Goal: Transaction & Acquisition: Purchase product/service

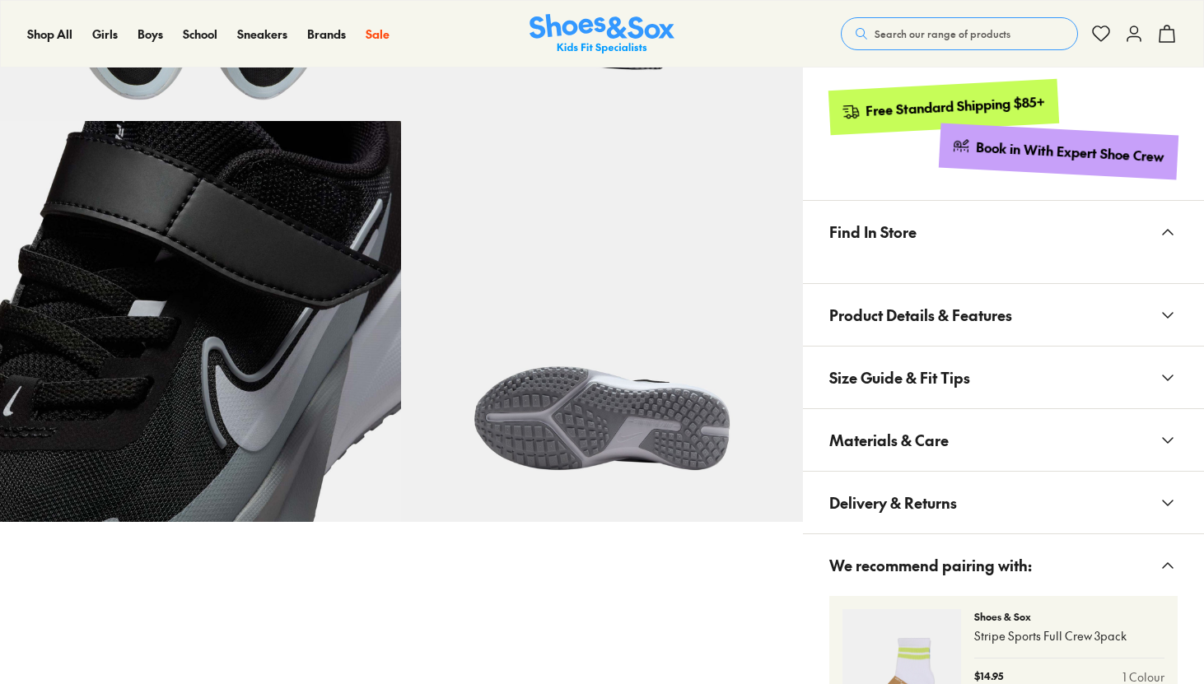
select select "*"
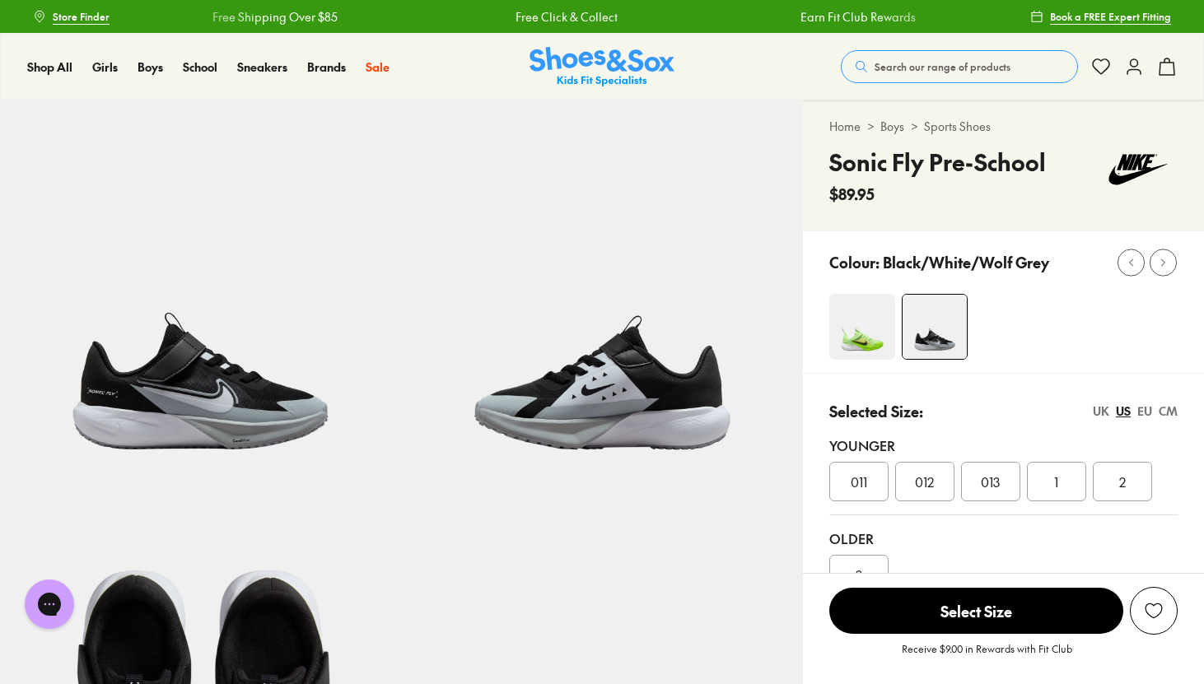
click at [875, 317] on img at bounding box center [862, 327] width 66 height 66
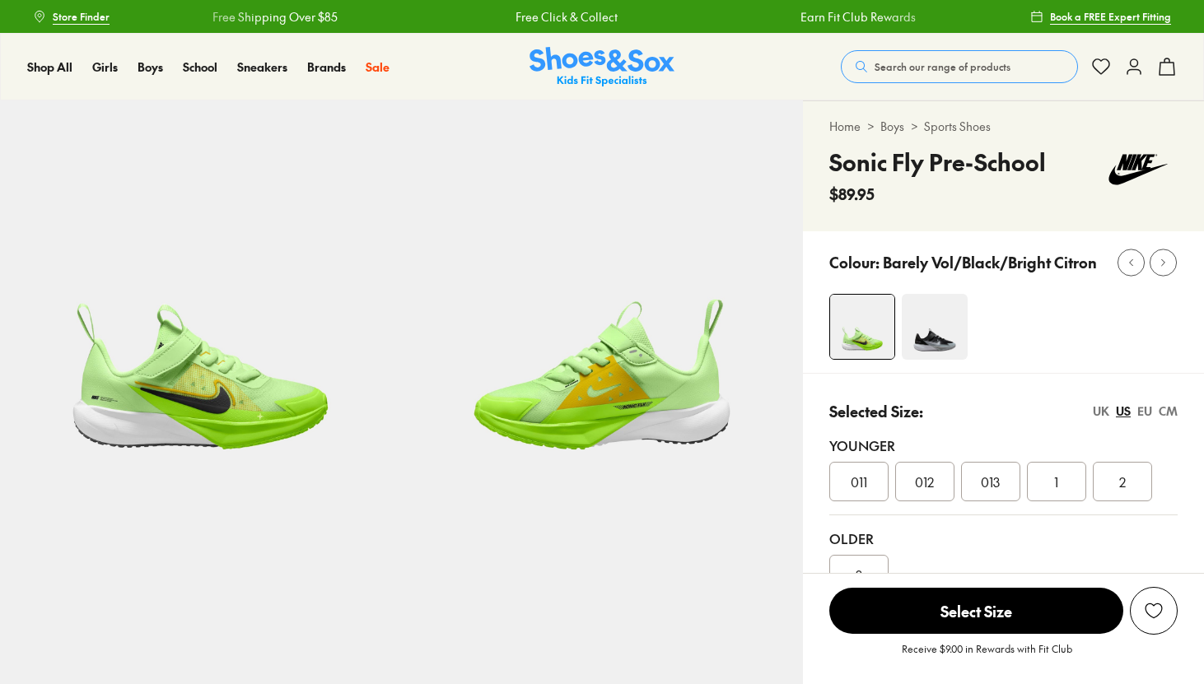
select select "*"
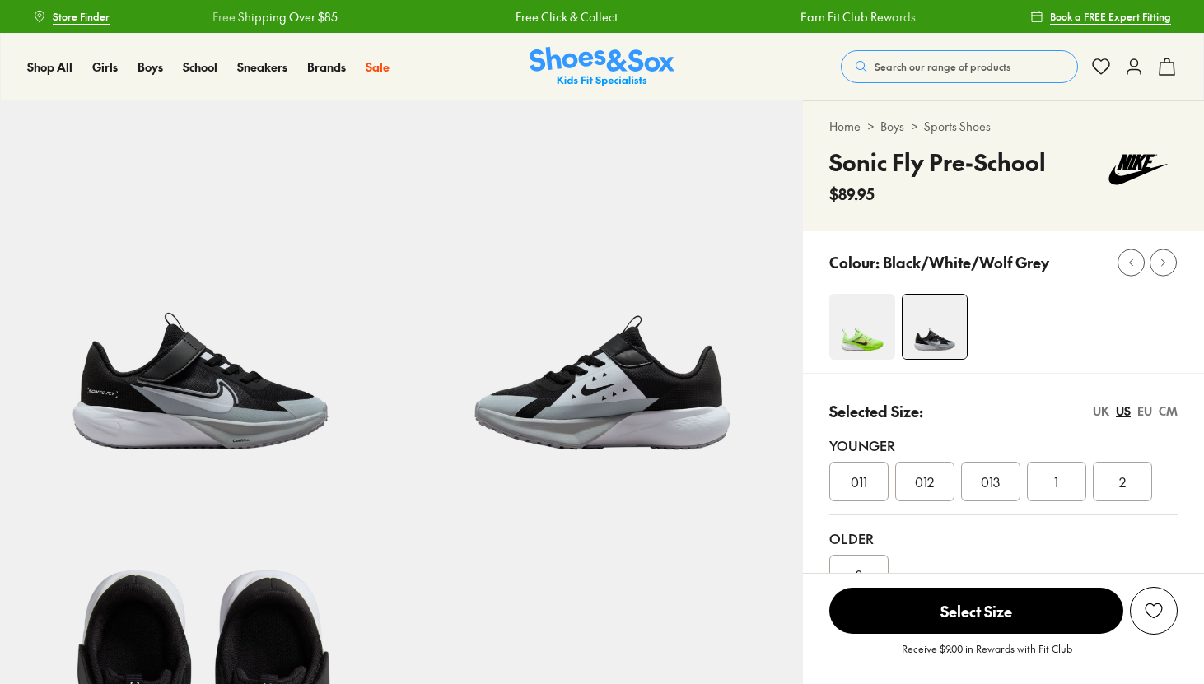
select select "*"
